Goal: Find specific fact: Find specific fact

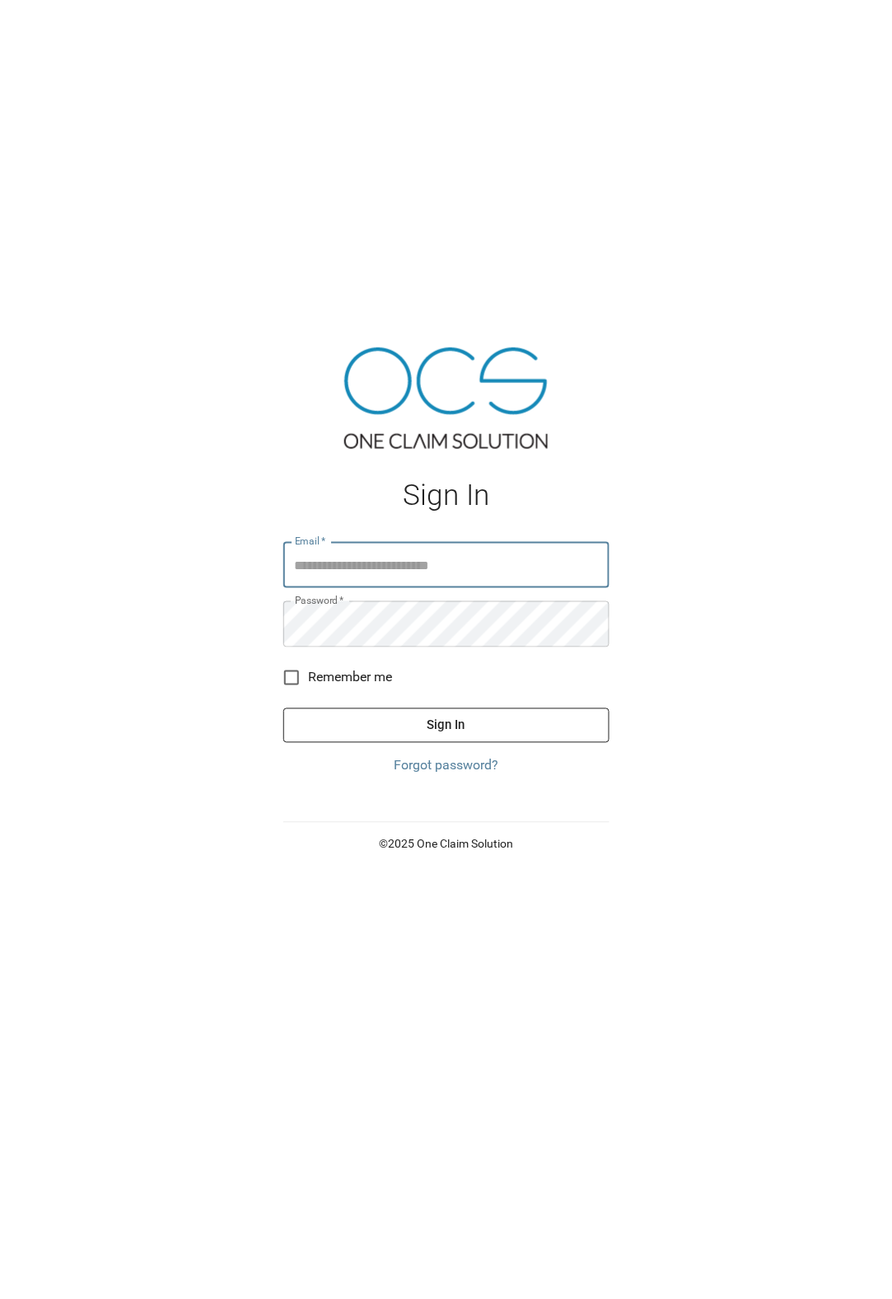
type input "**********"
click at [423, 714] on button "Sign In" at bounding box center [446, 725] width 326 height 35
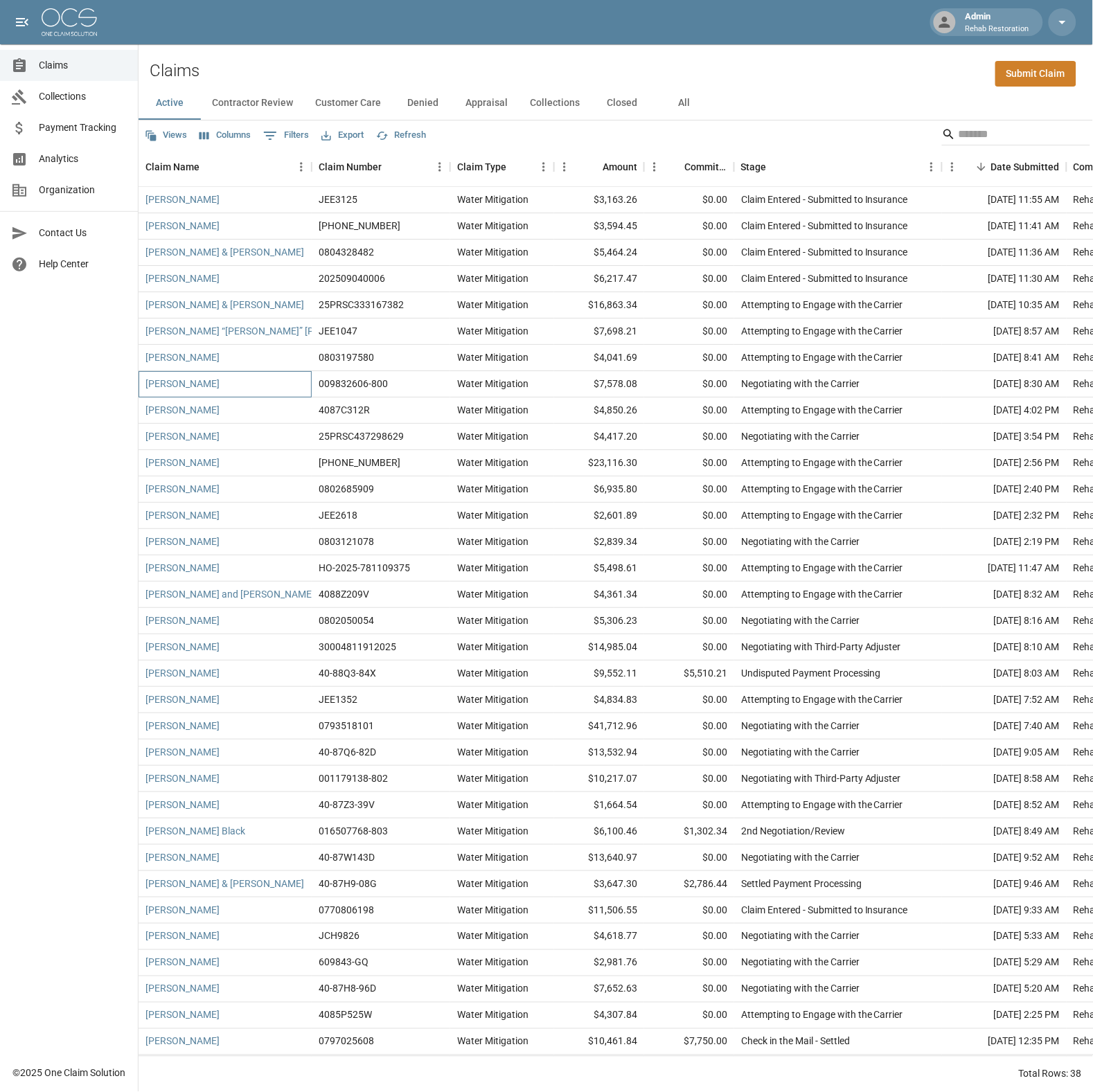
click at [236, 382] on div "[PERSON_NAME]" at bounding box center [225, 383] width 173 height 26
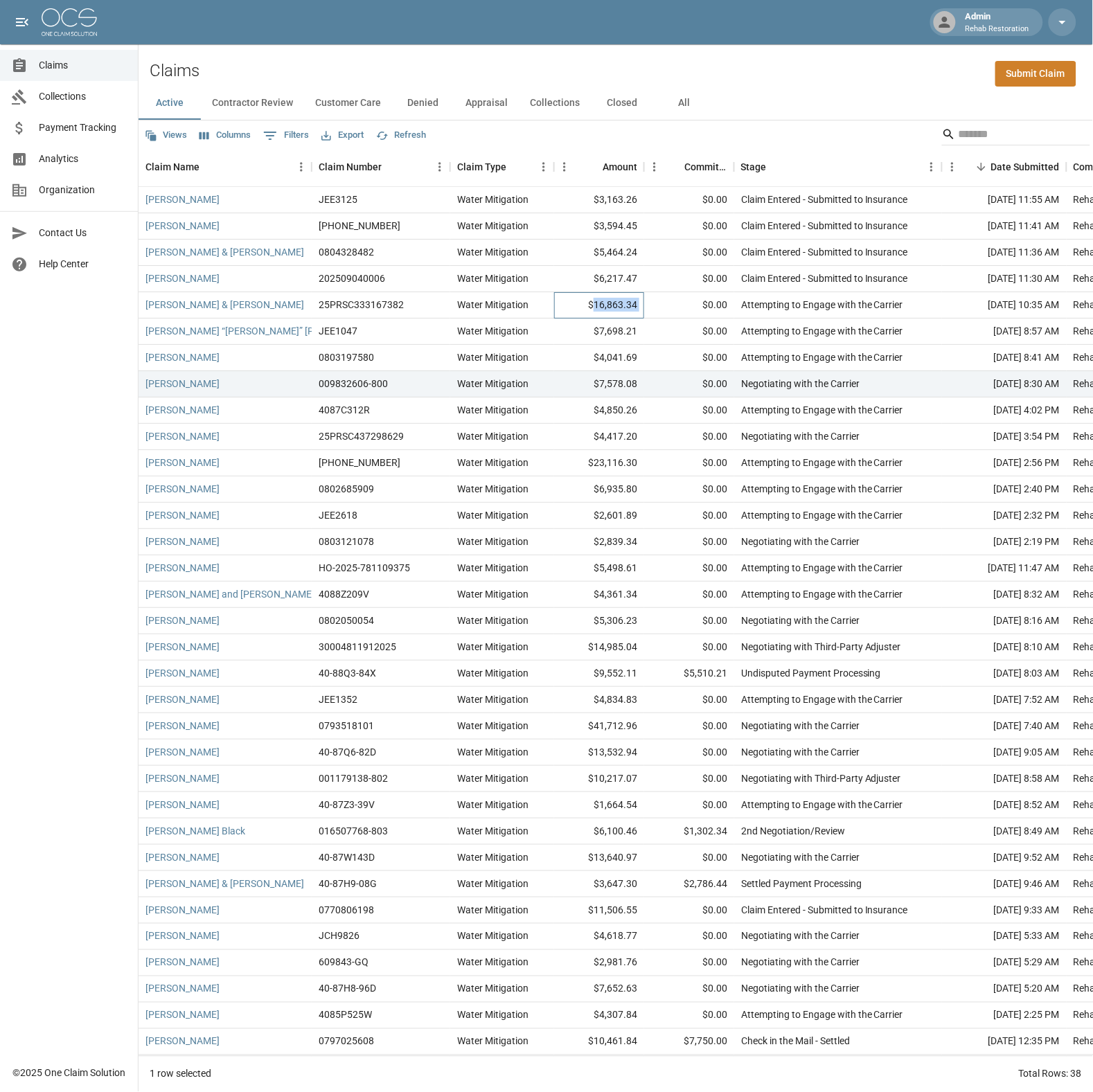
drag, startPoint x: 597, startPoint y: 303, endPoint x: 646, endPoint y: 303, distance: 49.0
click at [646, 303] on div "[PERSON_NAME] & [PERSON_NAME] 25PRSC333167382 Water Mitigation $16,863.34 $0.00…" at bounding box center [786, 305] width 1295 height 26
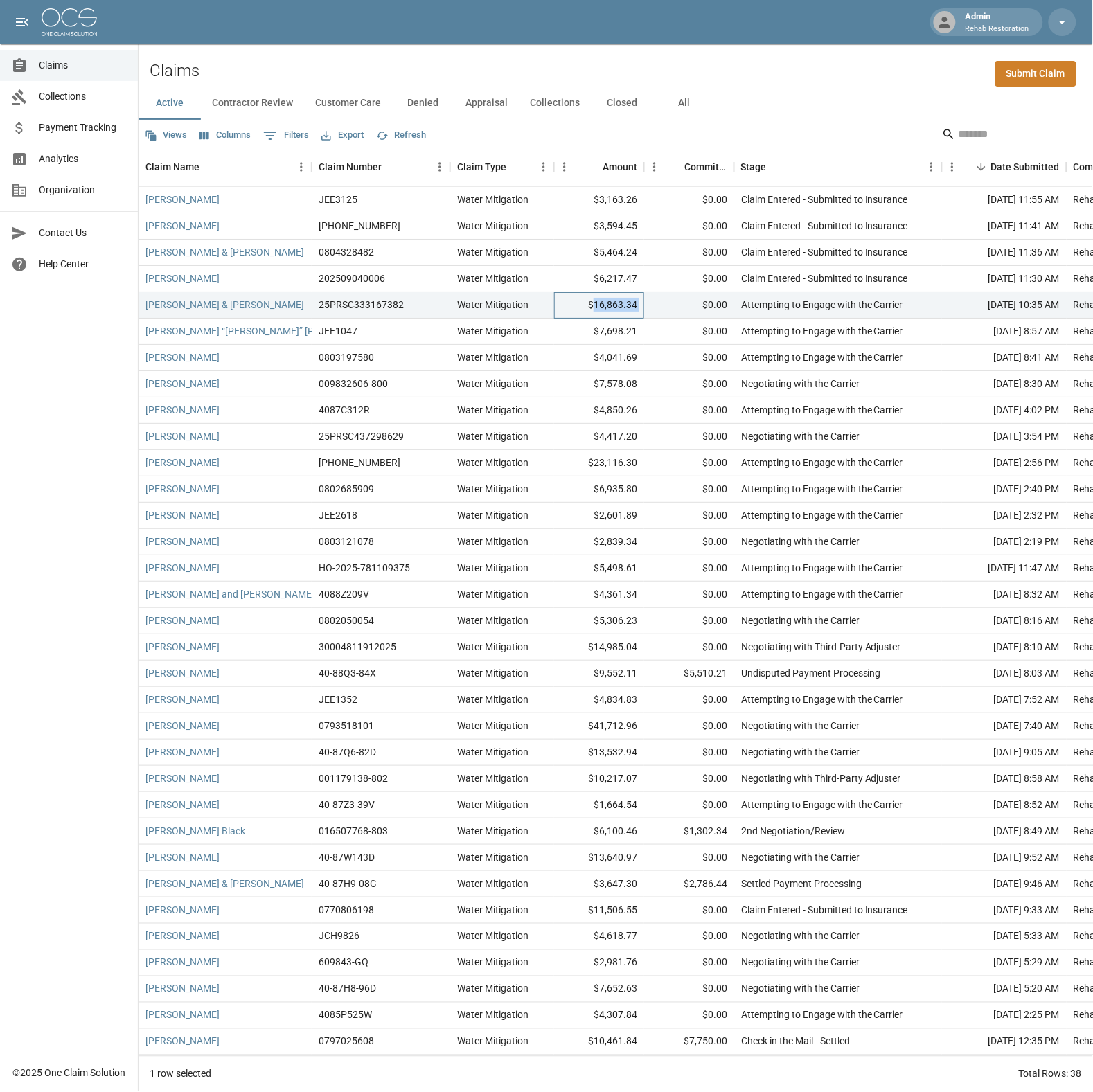
copy div "16,863.34"
drag, startPoint x: 599, startPoint y: 278, endPoint x: 652, endPoint y: 278, distance: 53.0
click at [652, 278] on div "[PERSON_NAME] 202509040006 Water Mitigation $6,217.47 $0.00 Claim Entered - Sub…" at bounding box center [786, 278] width 1295 height 26
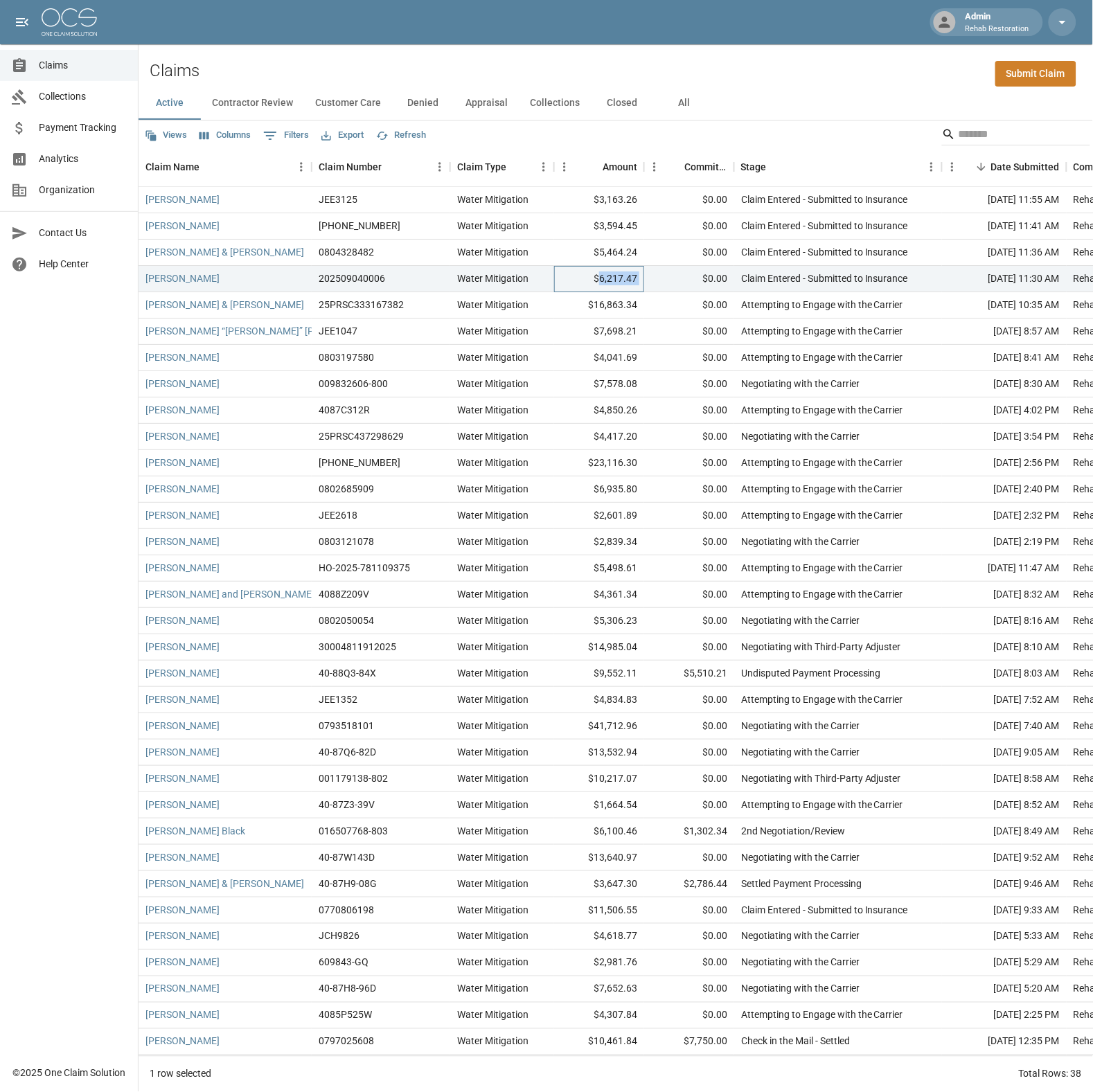
copy div "6,217.47"
drag, startPoint x: 599, startPoint y: 250, endPoint x: 653, endPoint y: 248, distance: 54.0
click at [653, 248] on div "[PERSON_NAME] & [PERSON_NAME] 0804328482 Water Mitigation $5,464.24 $0.00 Claim…" at bounding box center [786, 252] width 1295 height 26
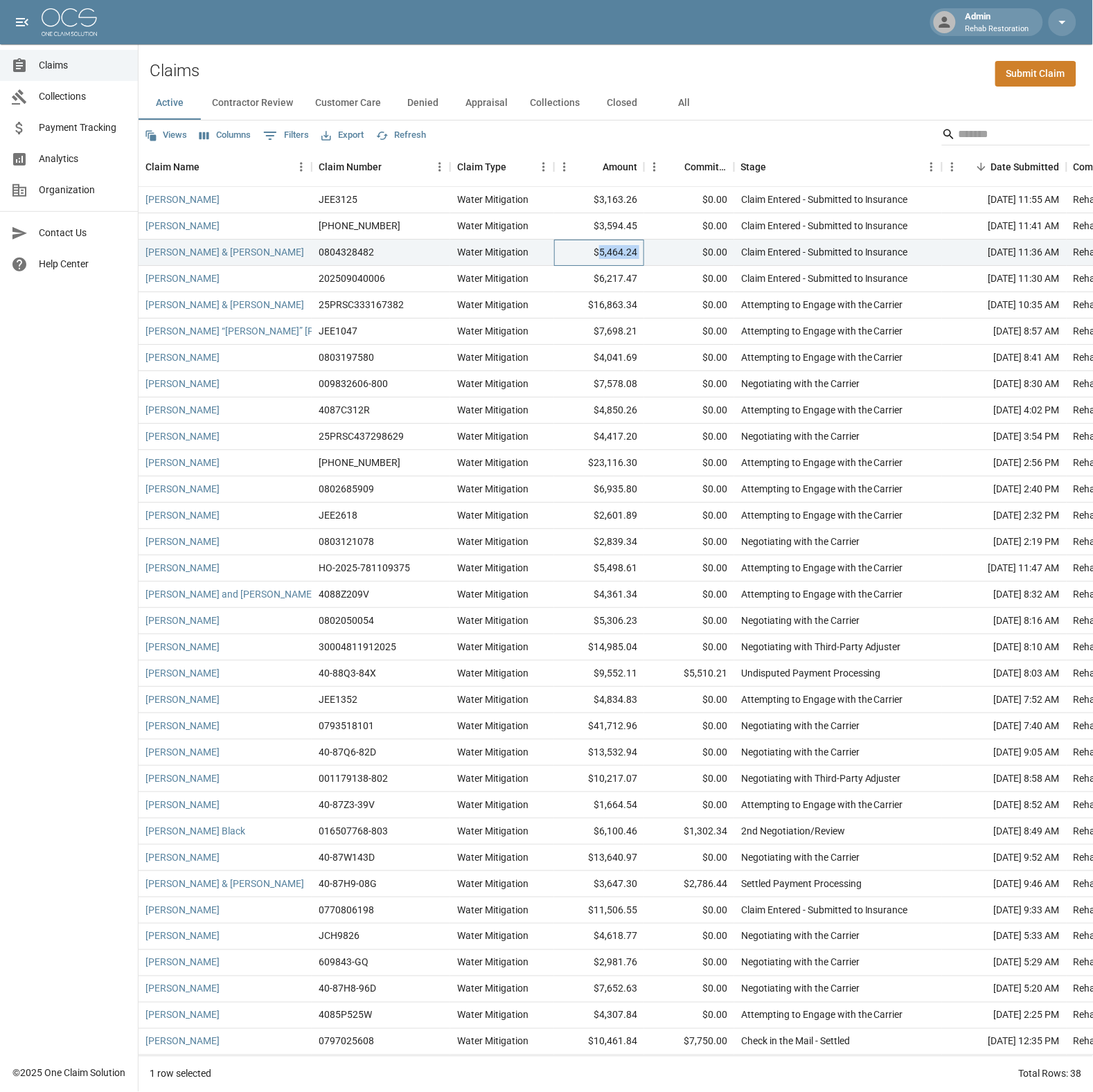
copy div "5,464.24"
drag, startPoint x: 601, startPoint y: 225, endPoint x: 645, endPoint y: 226, distance: 44.0
click at [645, 226] on div "[PERSON_NAME] [PHONE_NUMBER] Water Mitigation $3,594.45 $0.00 Claim Entered - S…" at bounding box center [786, 226] width 1295 height 26
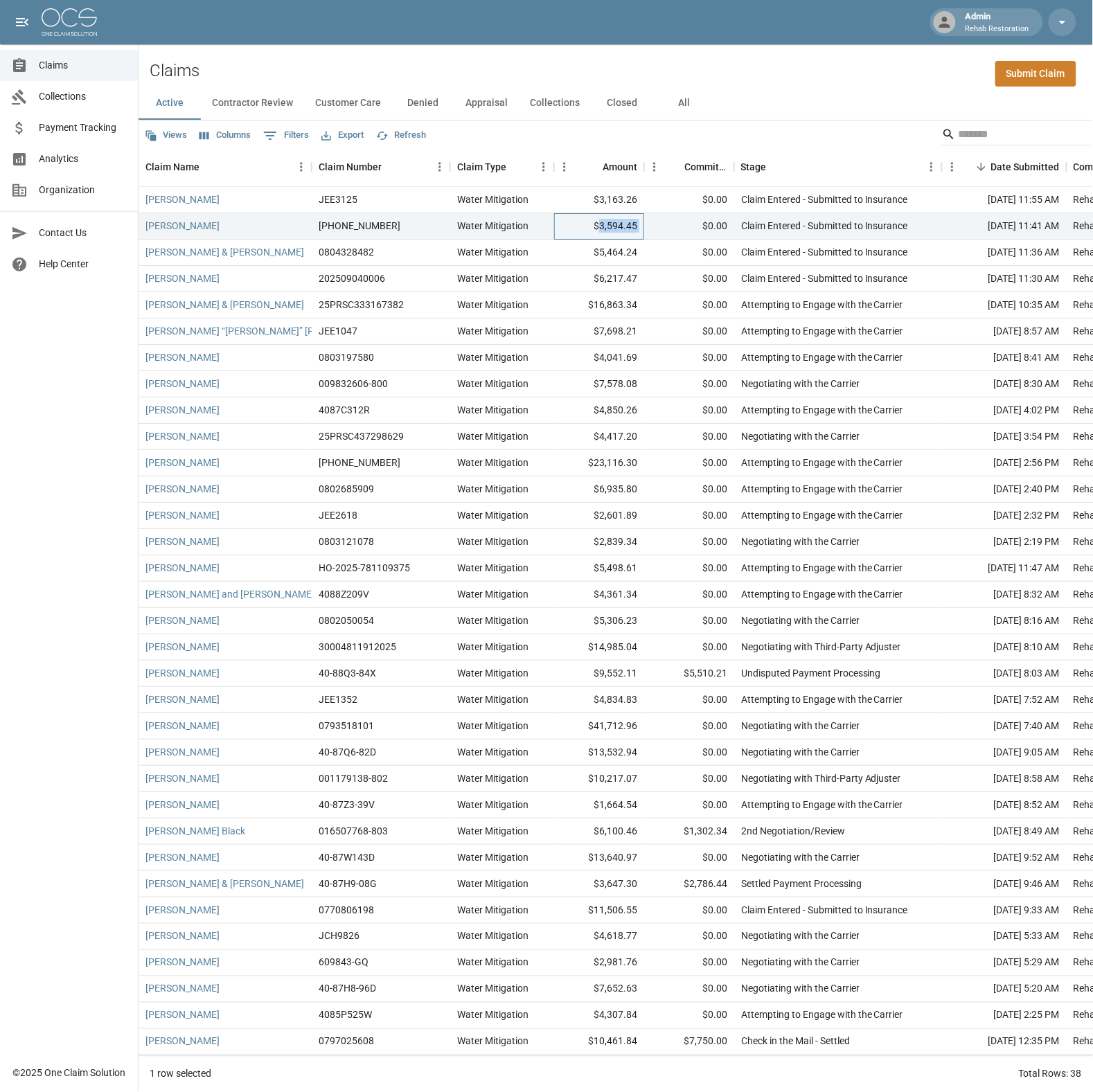
copy div "3,594.45"
drag, startPoint x: 601, startPoint y: 201, endPoint x: 642, endPoint y: 199, distance: 41.0
click at [642, 199] on div "$3,163.26" at bounding box center [599, 199] width 90 height 26
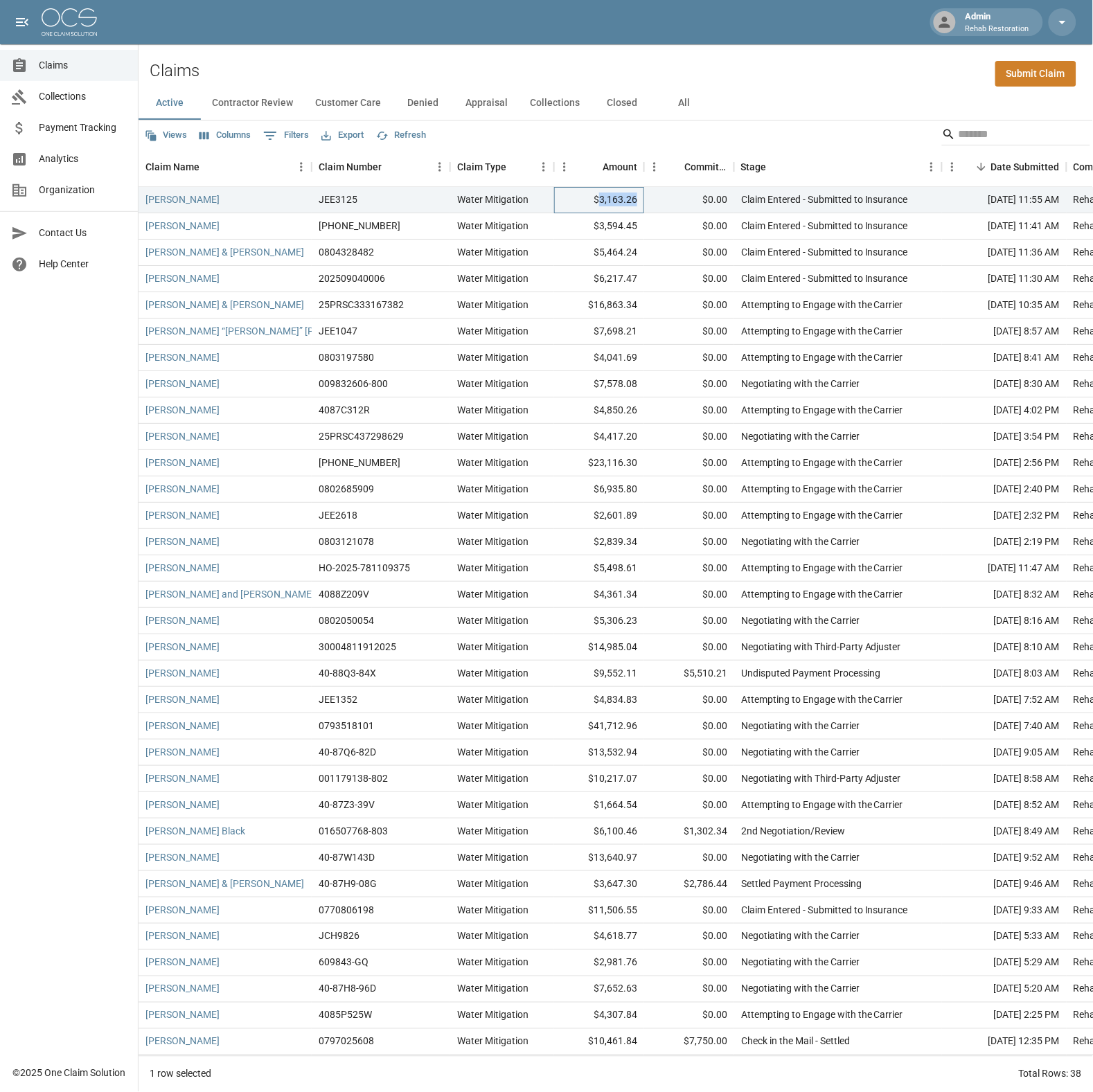
copy div "3,163.26"
